Goal: Check status: Check status

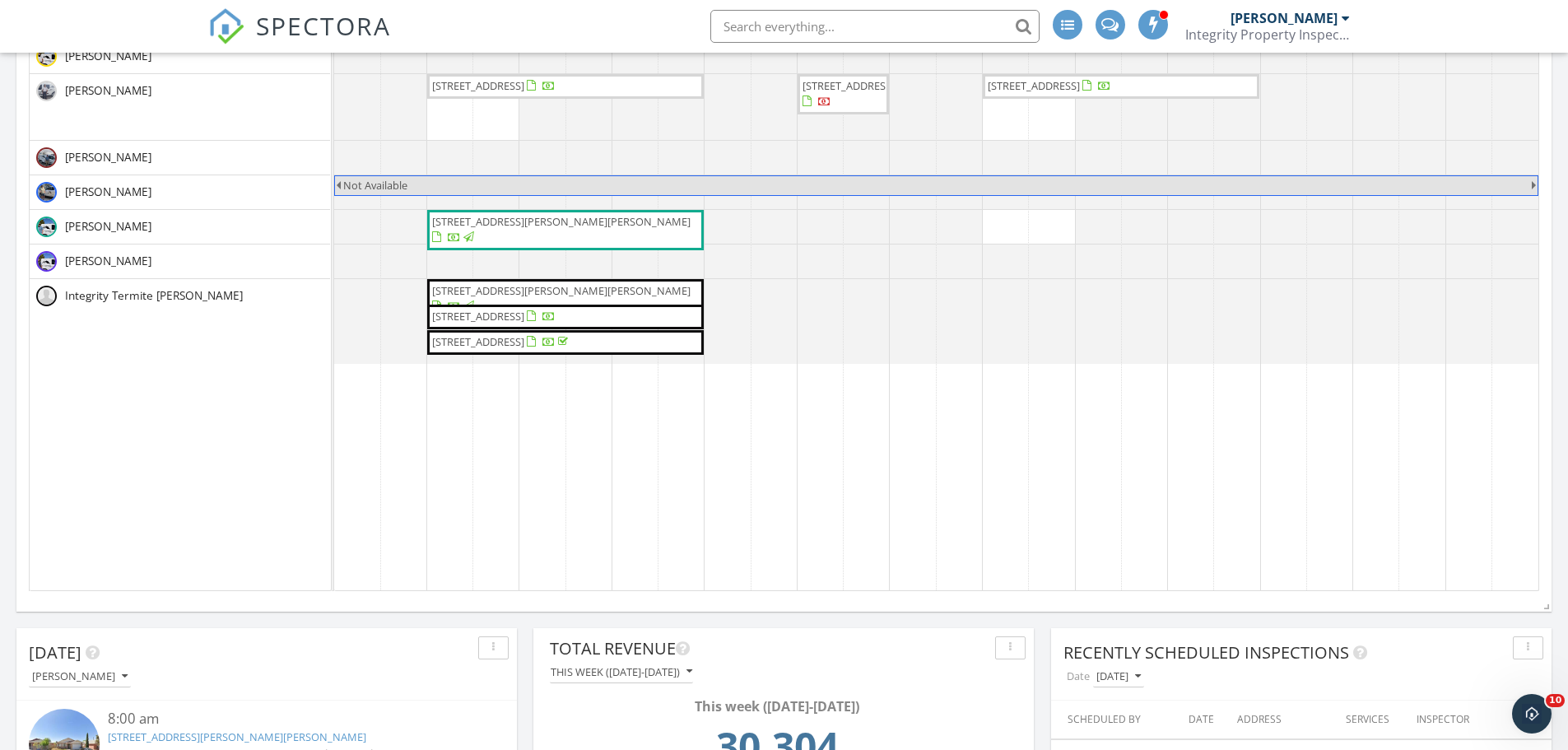
scroll to position [412, 0]
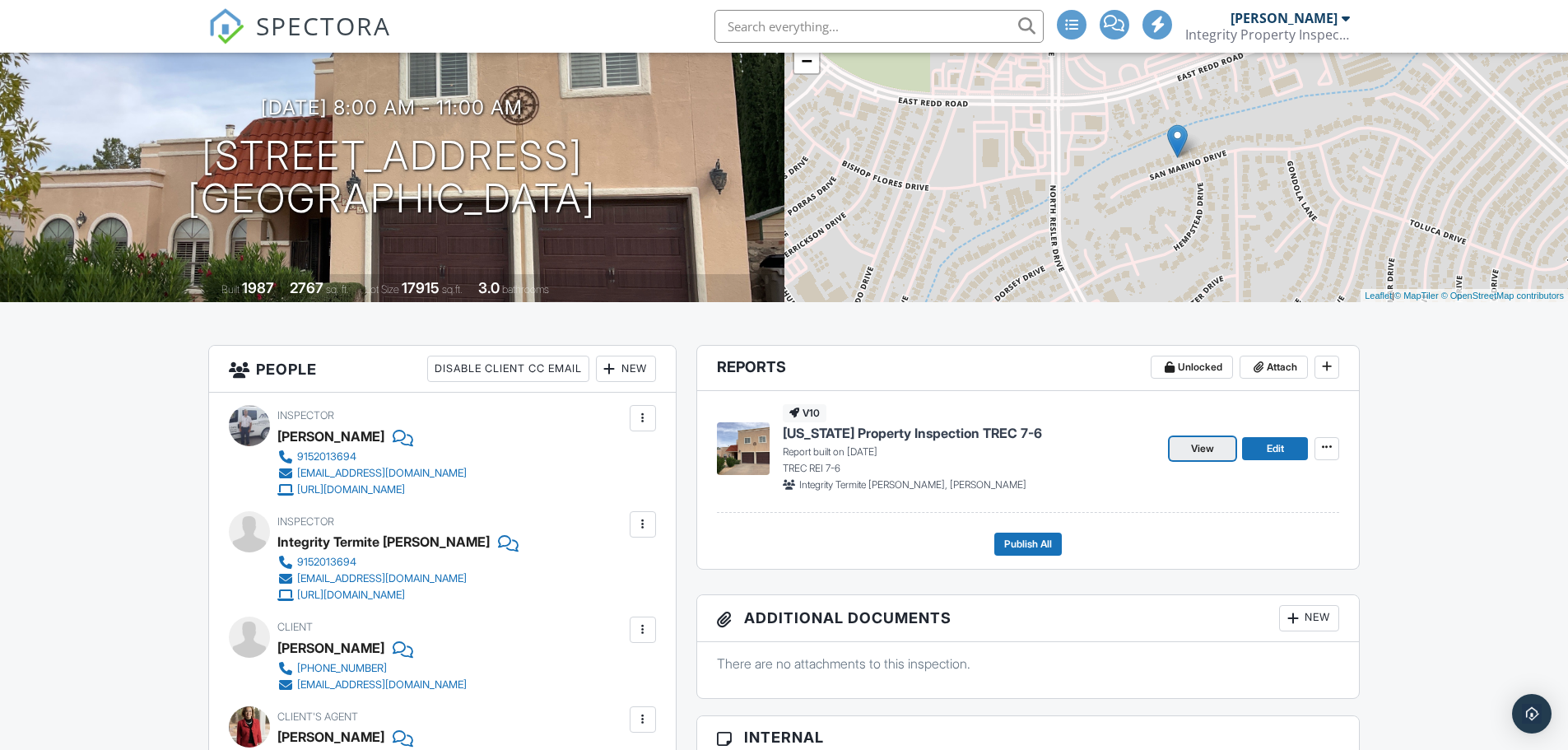
click at [1200, 452] on span "View" at bounding box center [1203, 448] width 23 height 16
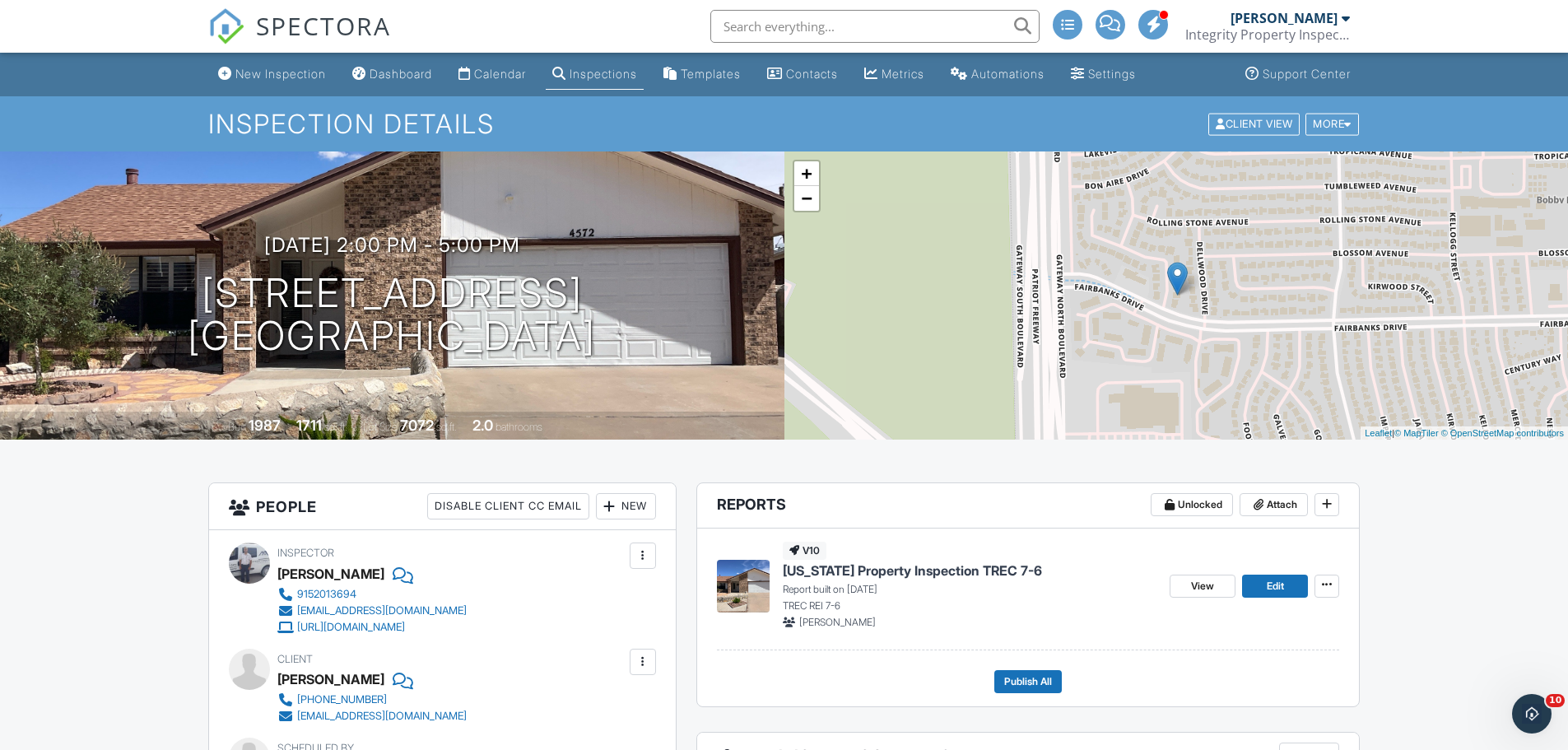
scroll to position [137, 0]
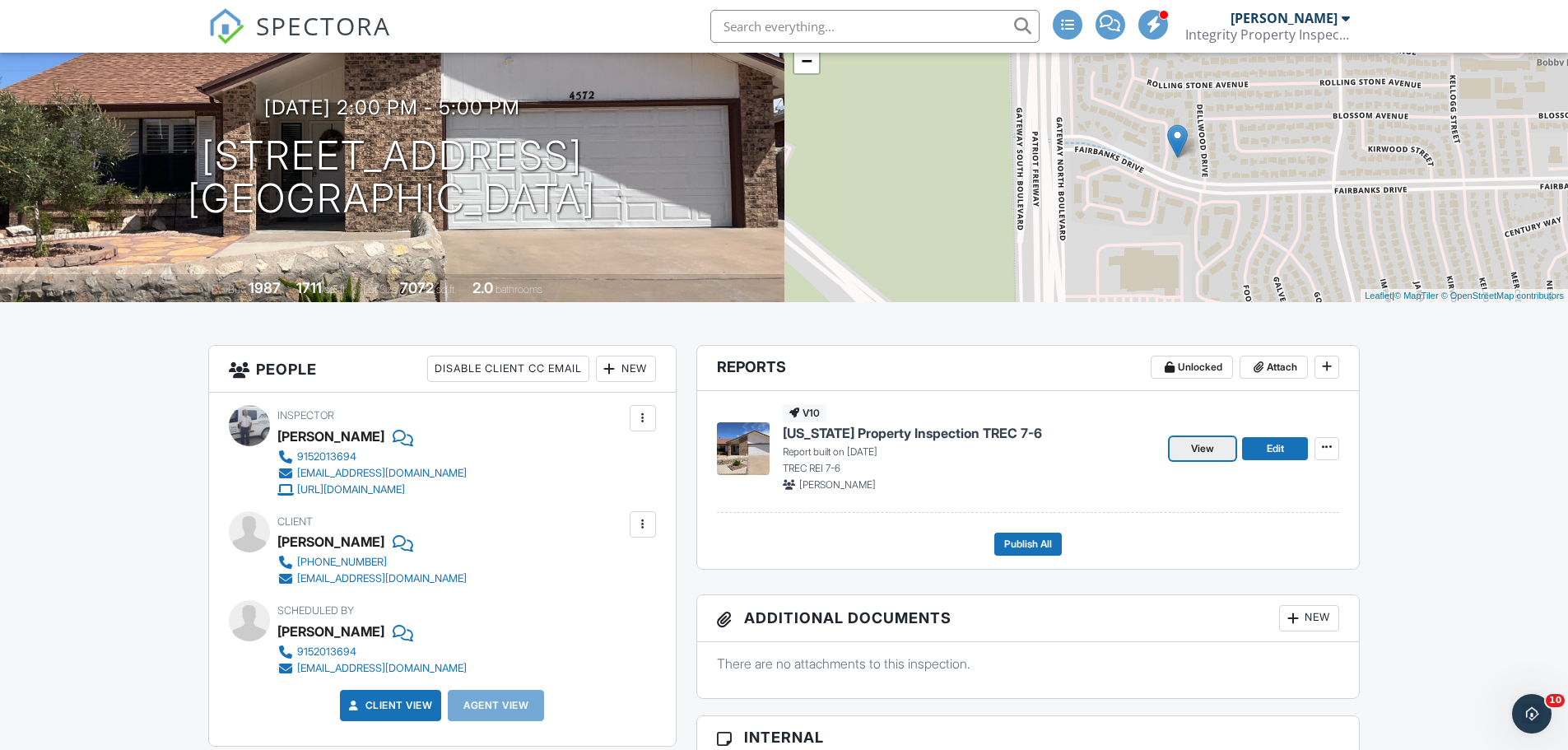
click at [1191, 454] on span "View" at bounding box center [1203, 448] width 23 height 16
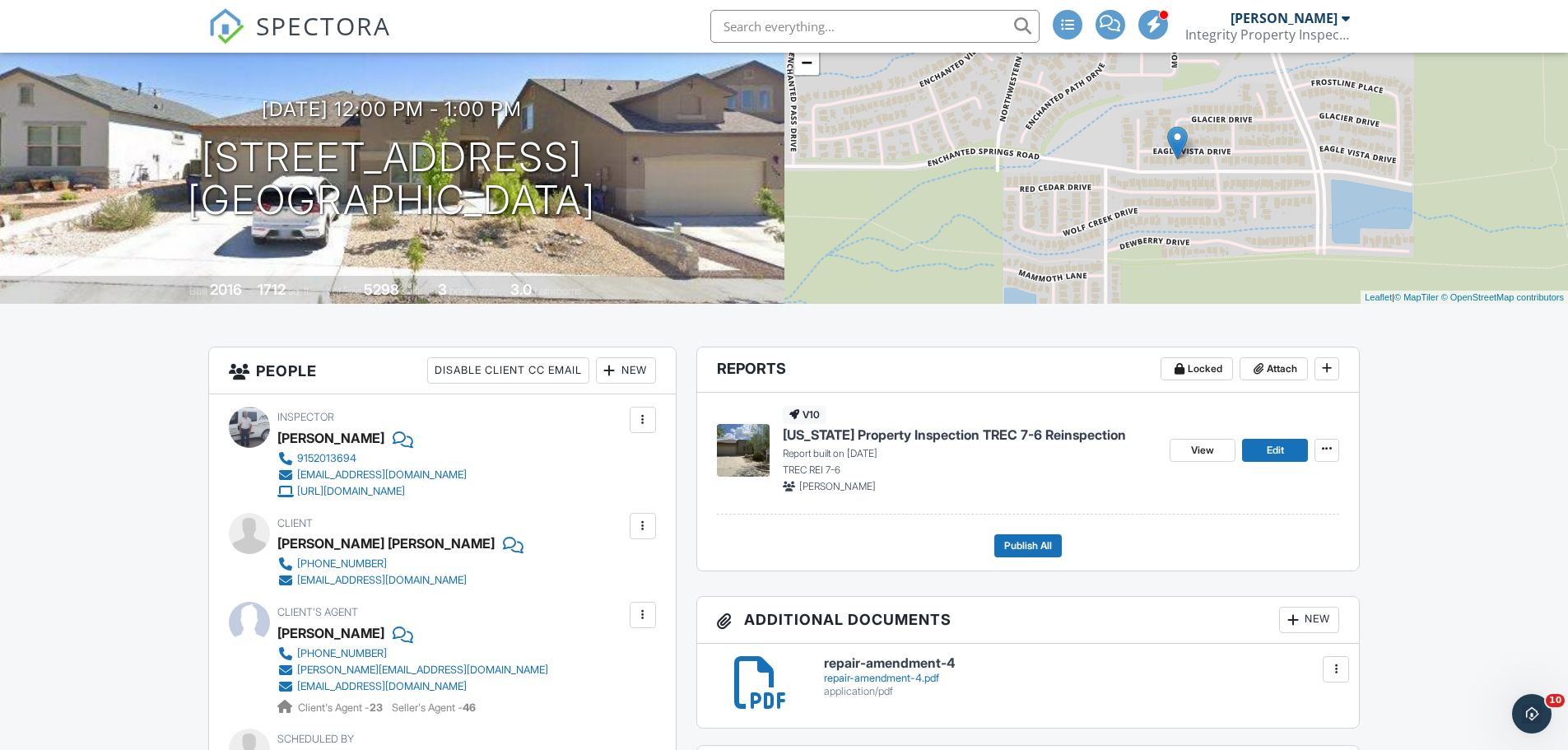
scroll to position [274, 0]
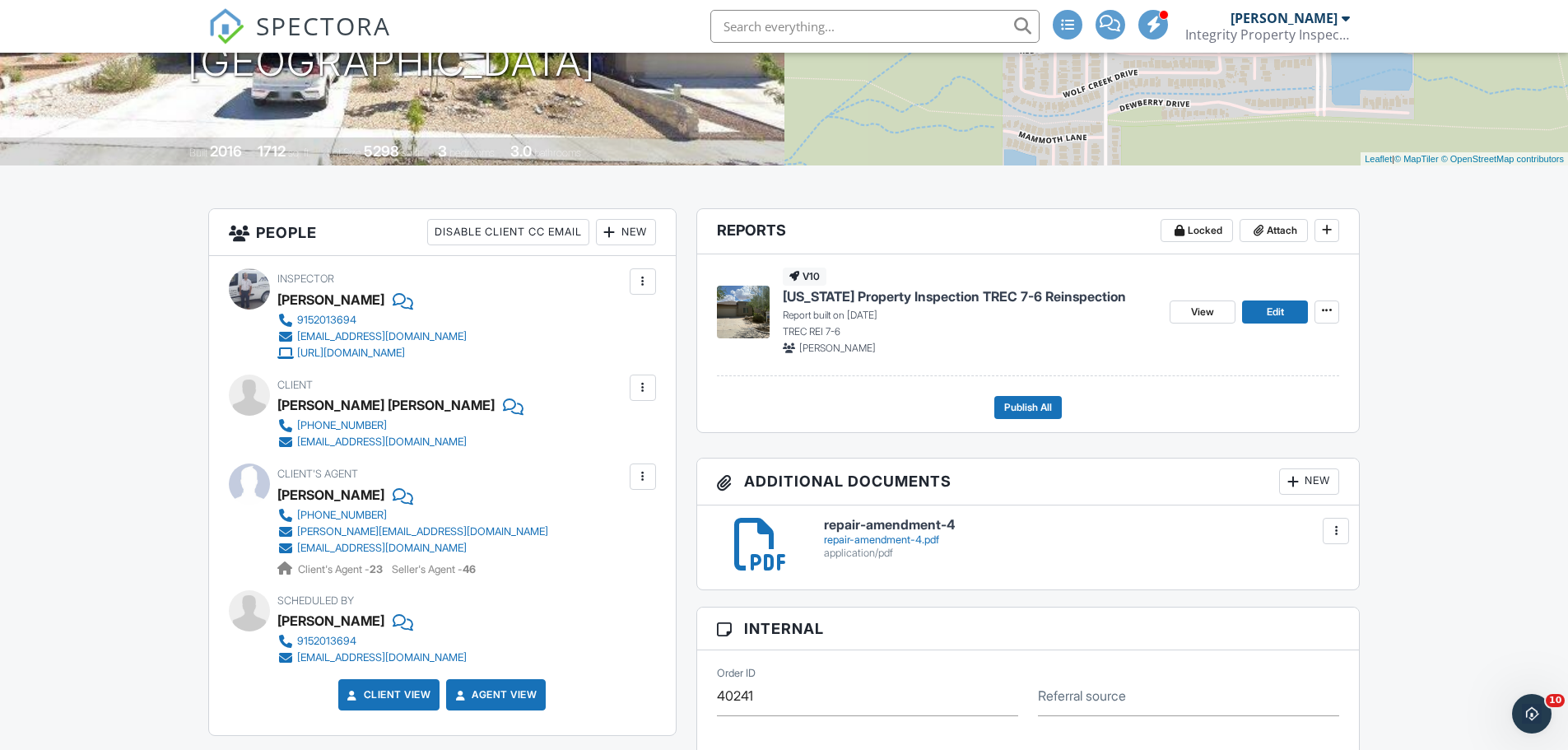
click at [1213, 298] on div "View Edit" at bounding box center [1254, 311] width 169 height 87
click at [1199, 309] on span "View" at bounding box center [1203, 312] width 23 height 16
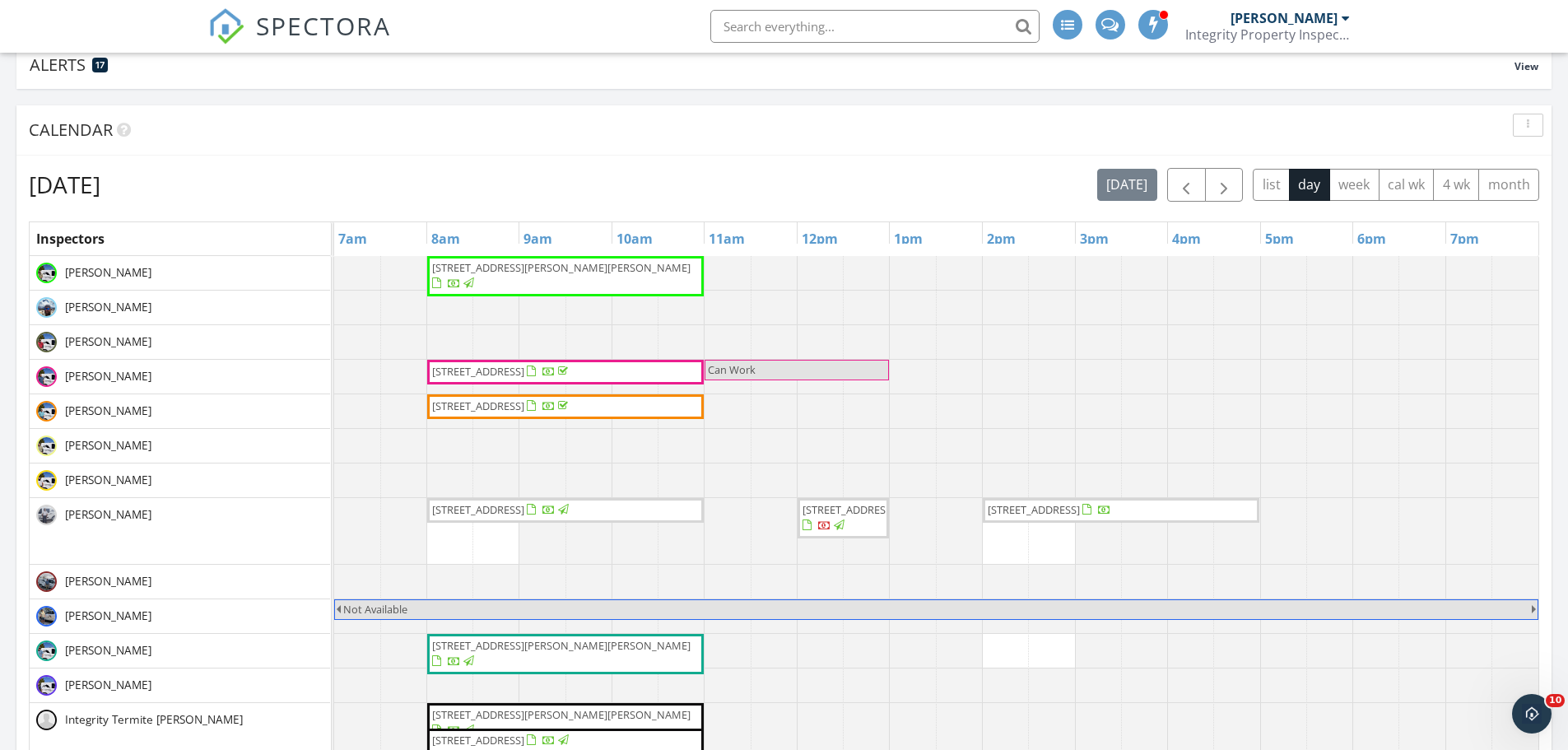
scroll to position [274, 0]
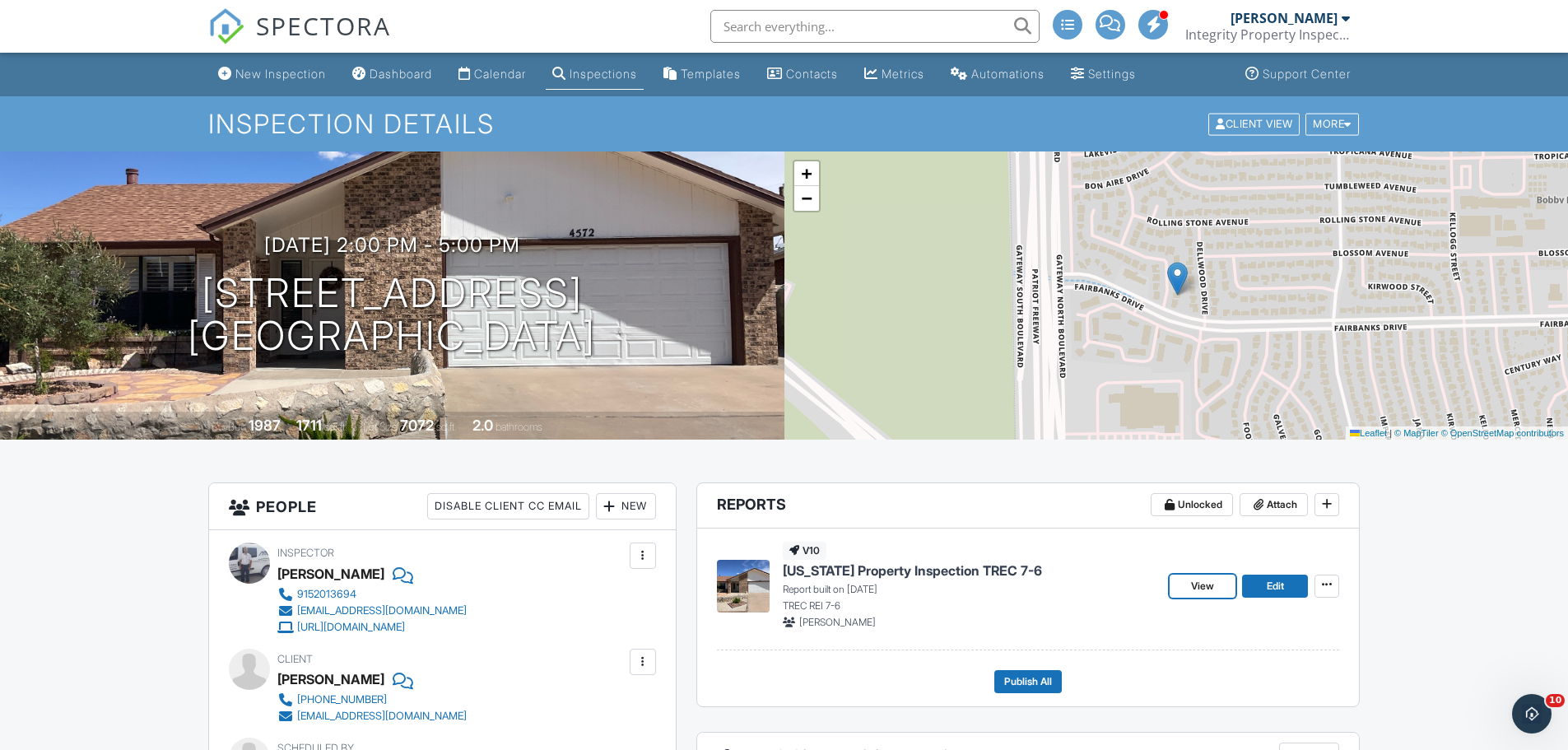
click at [1204, 580] on span "View" at bounding box center [1203, 586] width 23 height 16
